Goal: Transaction & Acquisition: Purchase product/service

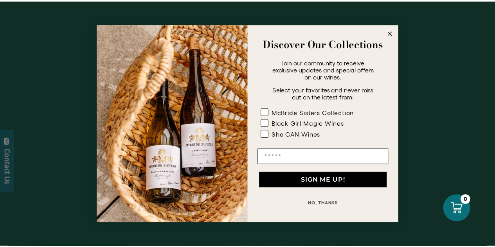
scroll to position [1534, 0]
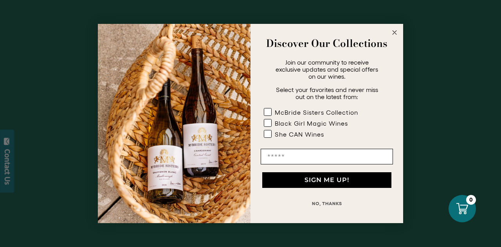
drag, startPoint x: 395, startPoint y: 34, endPoint x: 409, endPoint y: 46, distance: 18.6
click at [395, 34] on circle "Close dialog" at bounding box center [394, 32] width 9 height 9
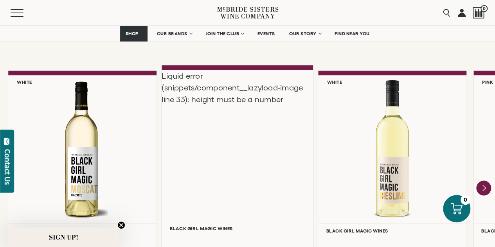
scroll to position [673, 0]
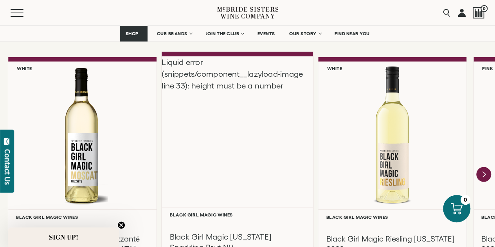
click at [225, 148] on div "Liquid error (snippets/component__lazyload-image line 33): height must be a num…" at bounding box center [238, 131] width 152 height 151
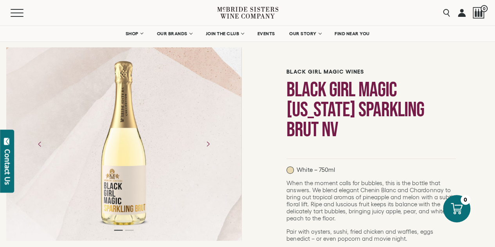
scroll to position [117, 0]
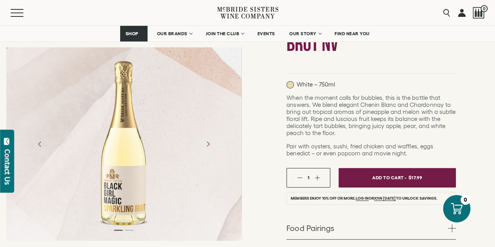
click at [145, 199] on div at bounding box center [124, 144] width 58 height 176
click at [127, 174] on div at bounding box center [124, 144] width 58 height 176
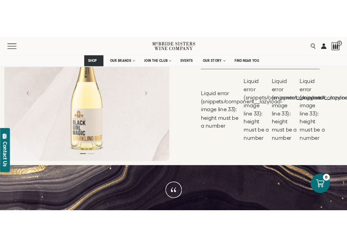
scroll to position [313, 0]
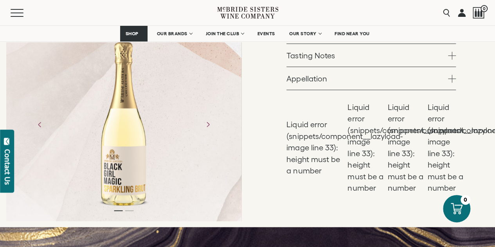
click at [134, 212] on div at bounding box center [123, 124] width 235 height 193
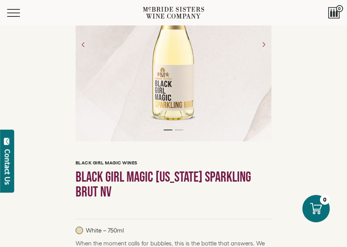
scroll to position [0, 0]
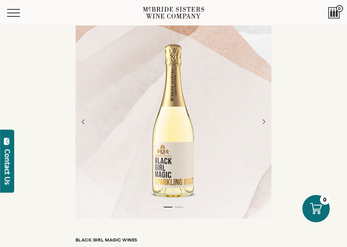
click at [110, 108] on div at bounding box center [174, 122] width 196 height 164
